Goal: Information Seeking & Learning: Learn about a topic

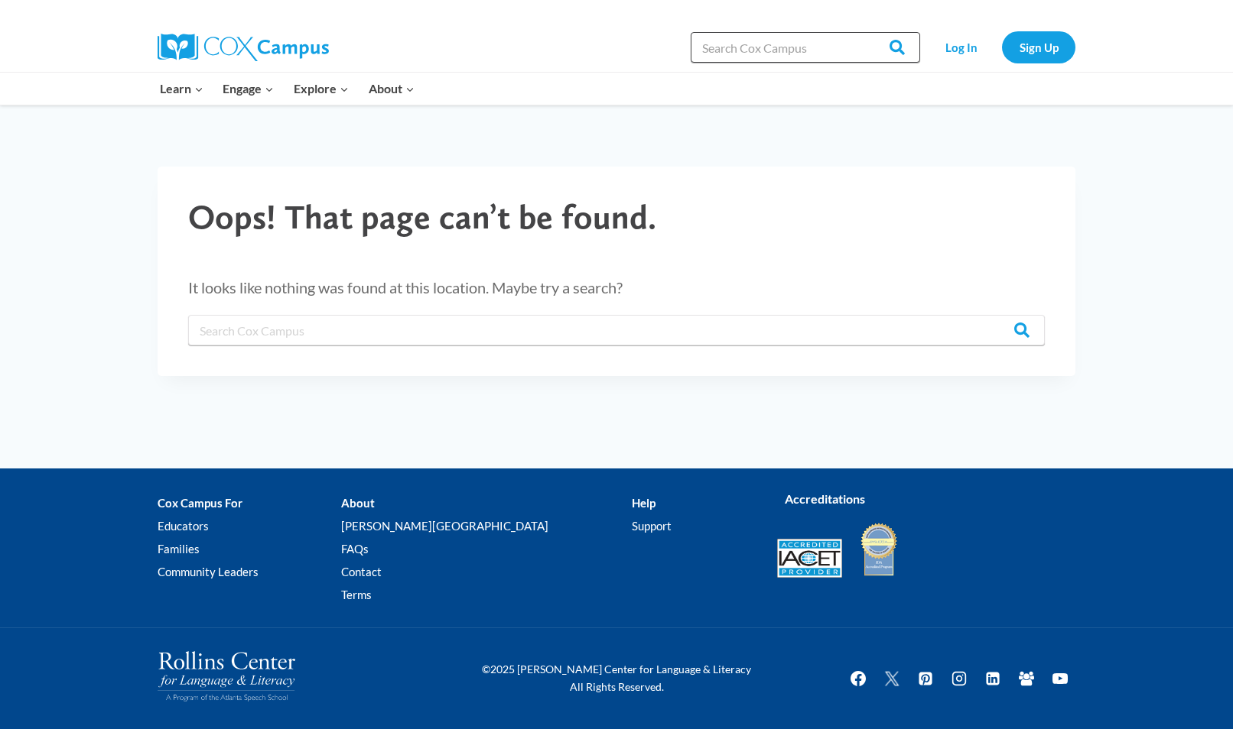
click at [726, 50] on input "Search in [URL][DOMAIN_NAME]" at bounding box center [804, 47] width 229 height 31
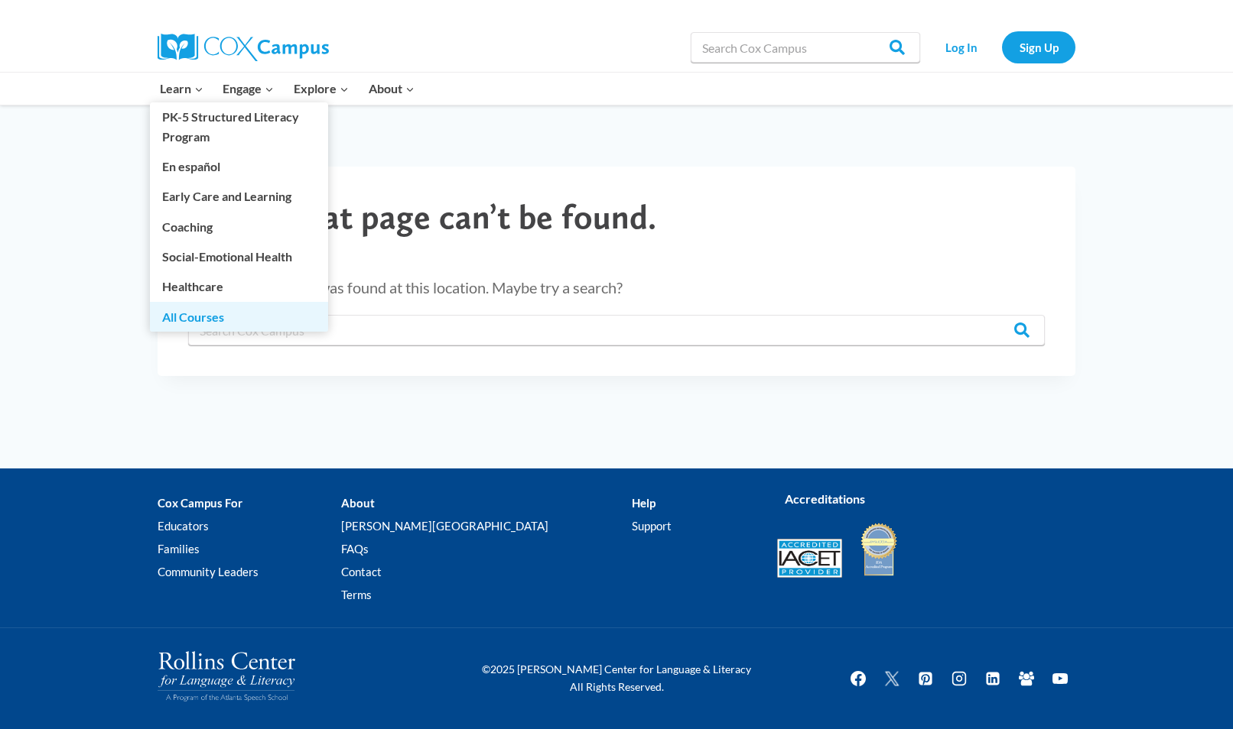
click at [193, 313] on link "All Courses" at bounding box center [239, 316] width 178 height 29
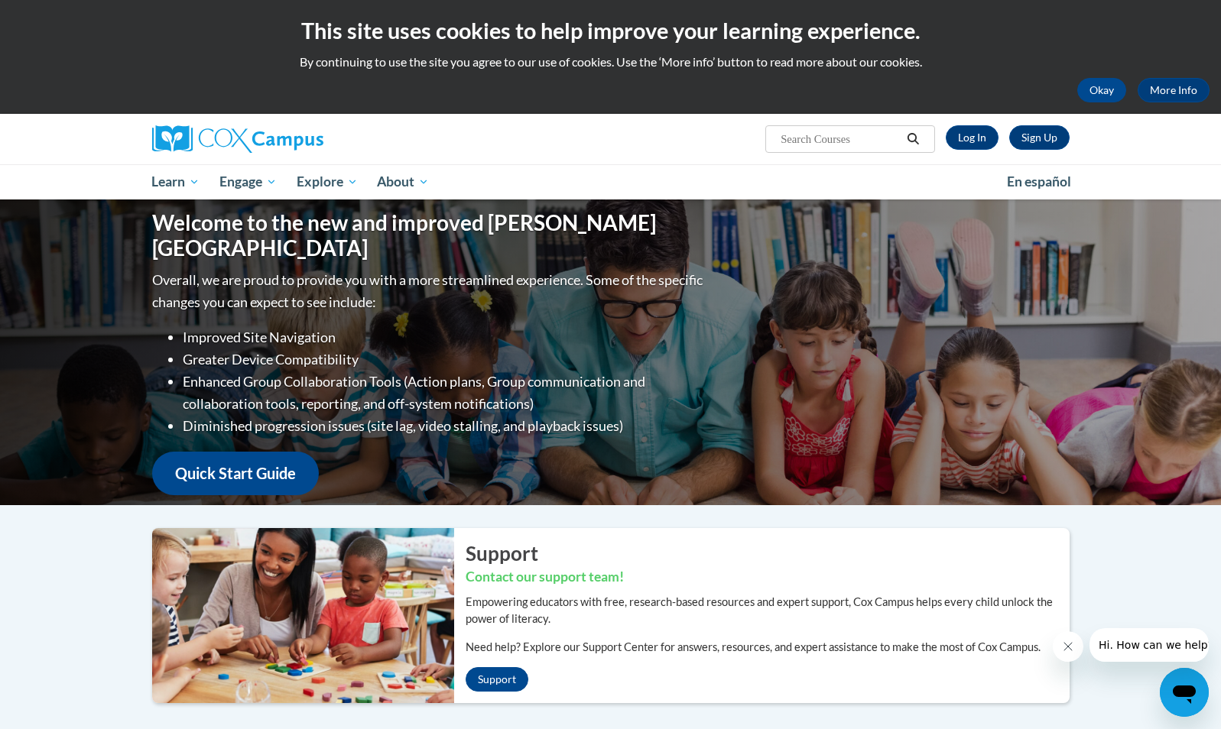
click at [794, 135] on input "Search..." at bounding box center [840, 139] width 122 height 18
type input "Early Literacy"
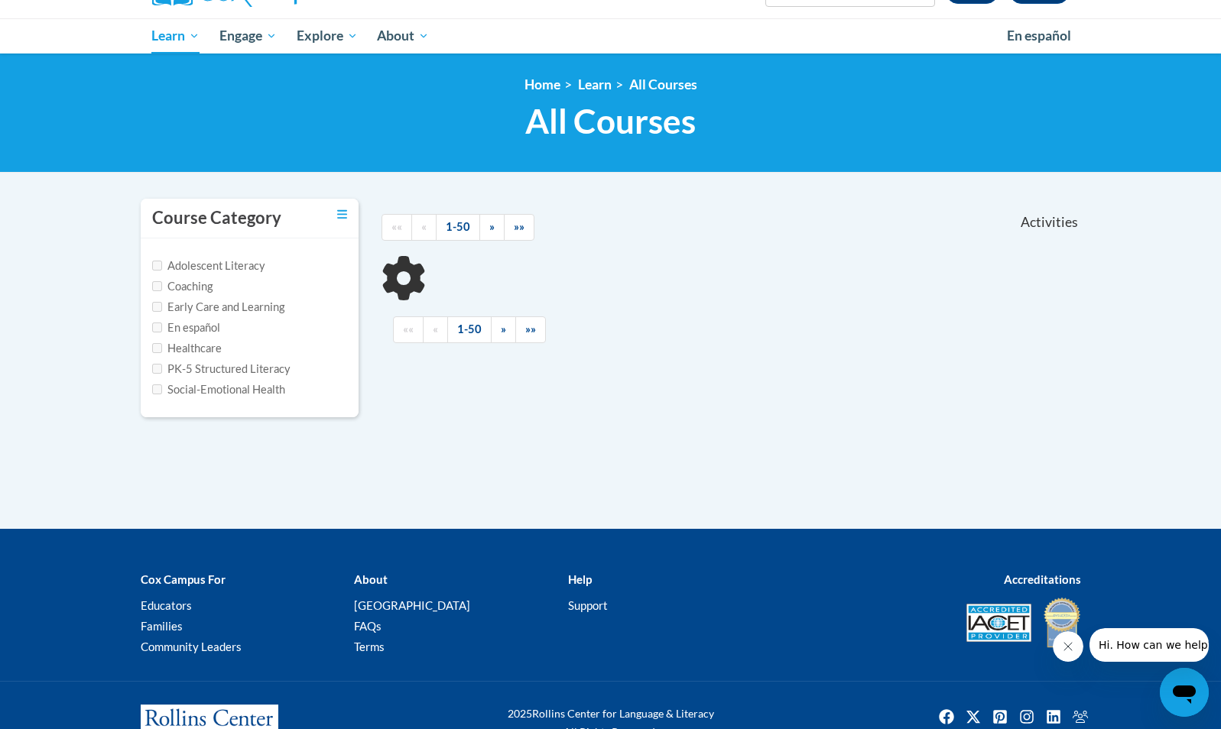
scroll to position [143, 0]
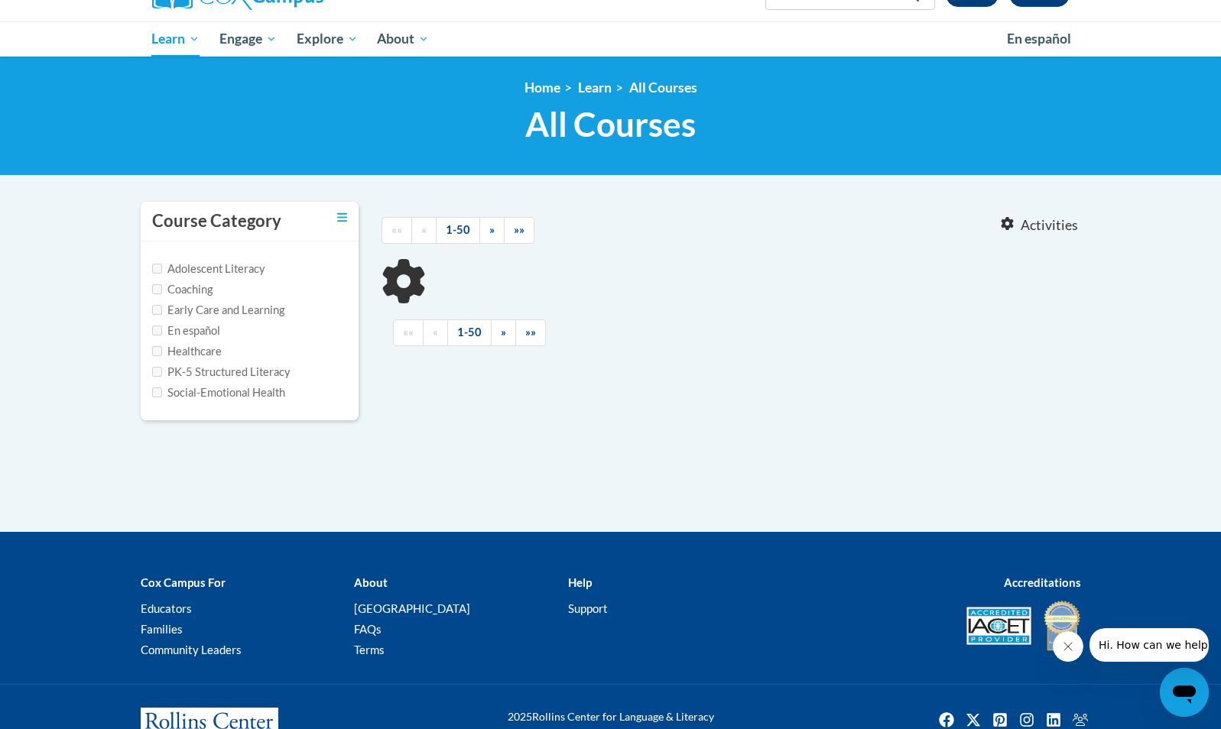
type input "Early Literacy"
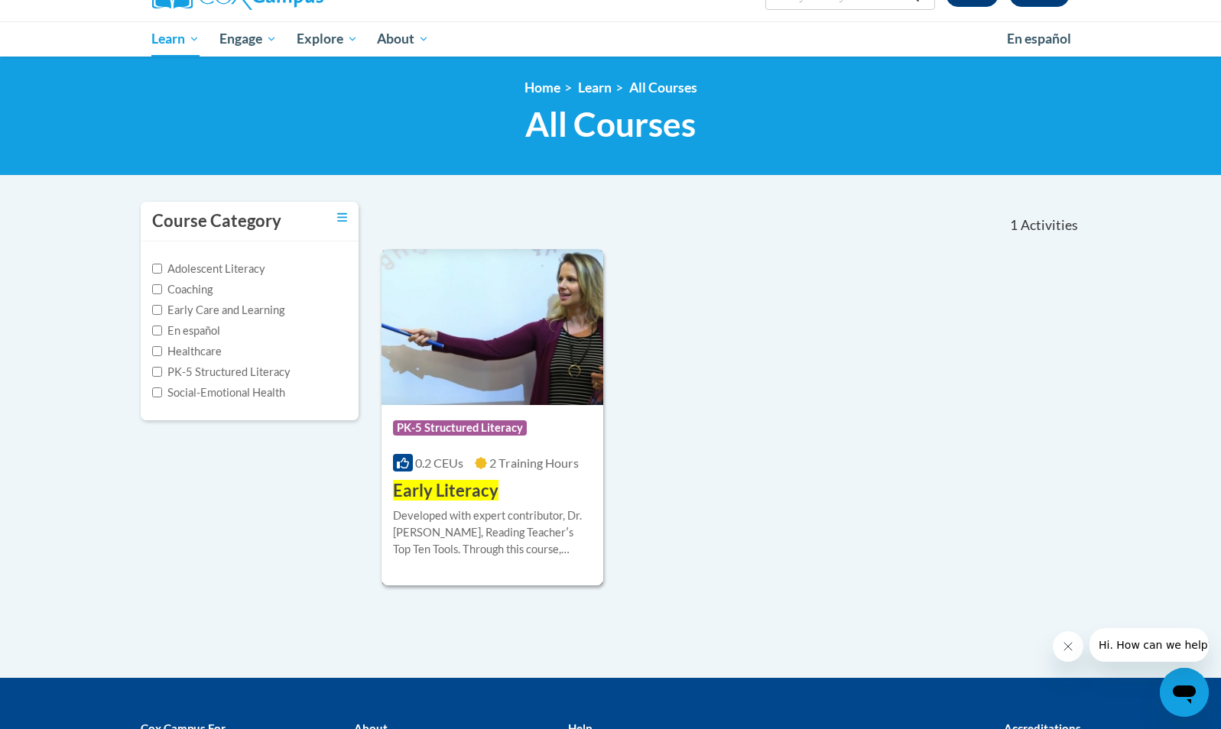
click at [479, 505] on div "More Info Start Developed with expert contributor, Dr. Deborah Glaser, Reading …" at bounding box center [493, 542] width 223 height 78
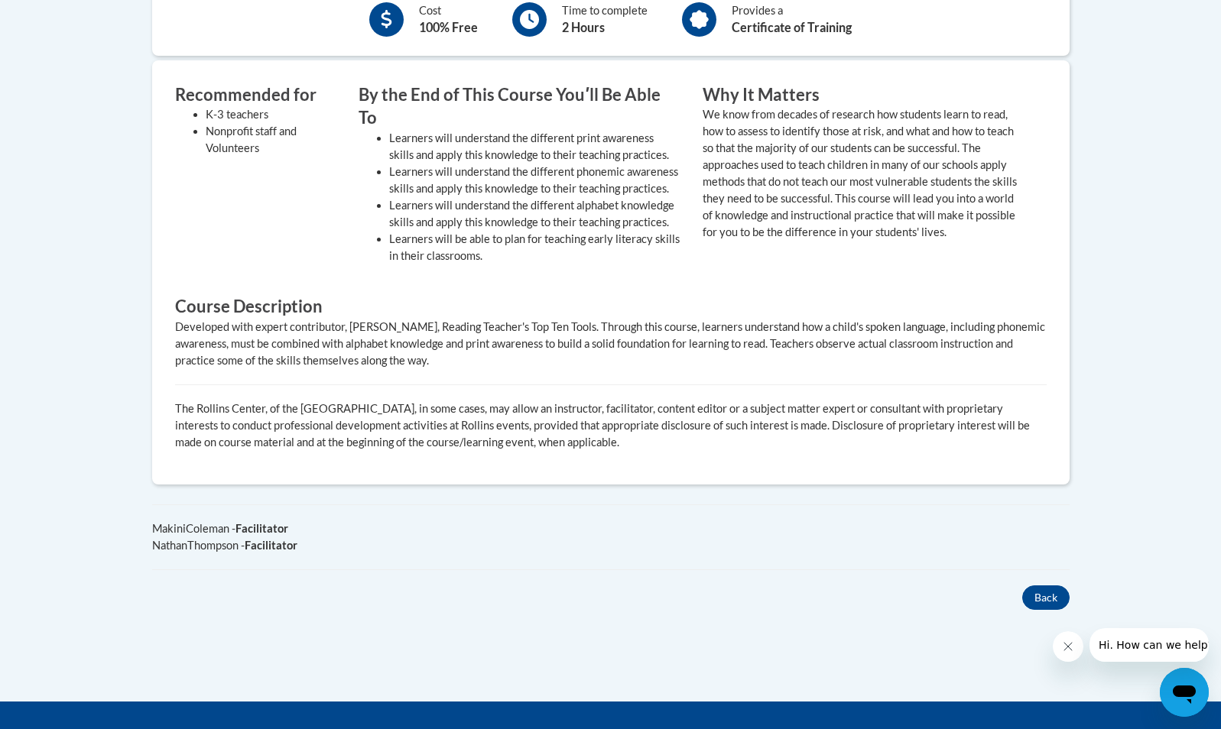
scroll to position [618, 0]
